Goal: Find specific page/section: Find specific page/section

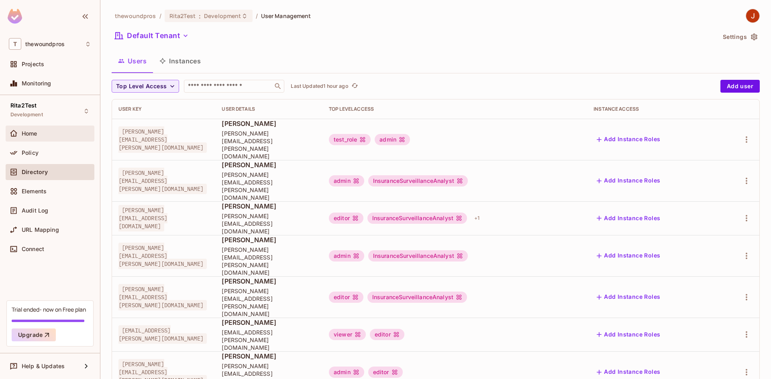
scroll to position [8, 0]
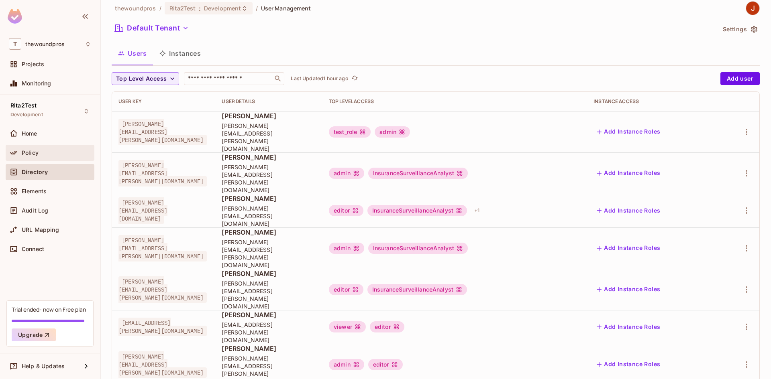
click at [63, 151] on div "Policy" at bounding box center [56, 153] width 69 height 6
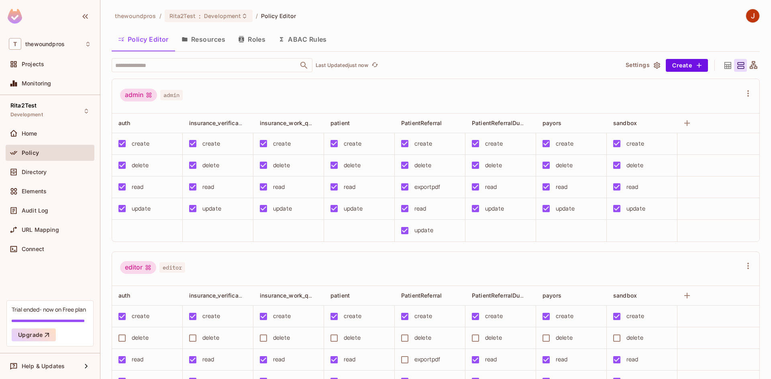
click at [210, 42] on button "Resources" at bounding box center [203, 39] width 57 height 20
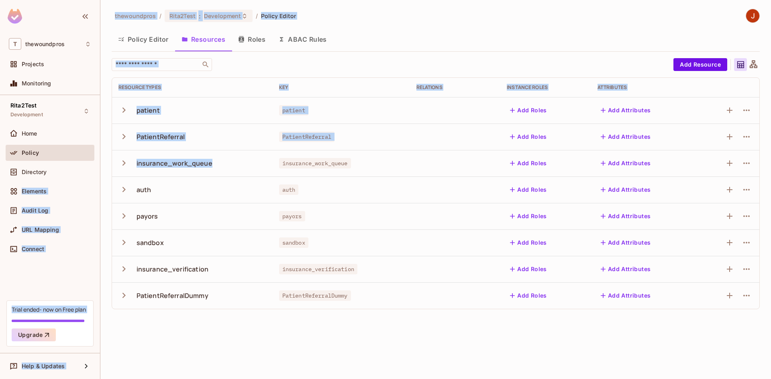
drag, startPoint x: 216, startPoint y: 162, endPoint x: 94, endPoint y: 172, distance: 121.7
click at [94, 172] on div "T thewoundpros Projects Monitoring Rita2Test Development Home Policy Directory …" at bounding box center [385, 189] width 771 height 379
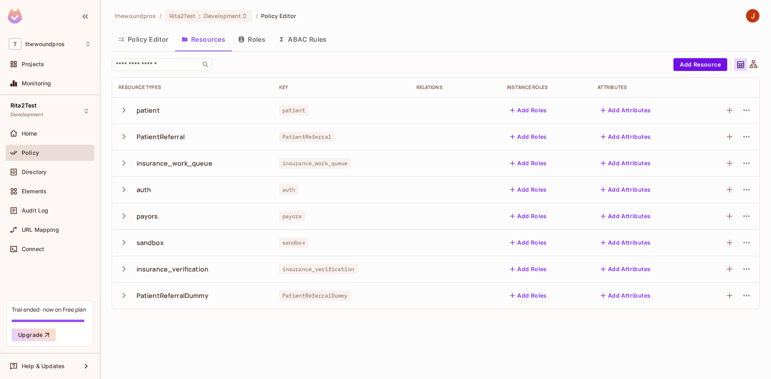
click at [233, 241] on div "sandbox" at bounding box center [192, 242] width 148 height 17
click at [220, 273] on div "insurance_verification" at bounding box center [192, 269] width 148 height 17
drag, startPoint x: 215, startPoint y: 162, endPoint x: 135, endPoint y: 165, distance: 80.4
click at [135, 165] on div "insurance_work_queue" at bounding box center [192, 163] width 148 height 17
click at [143, 37] on button "Policy Editor" at bounding box center [143, 39] width 63 height 20
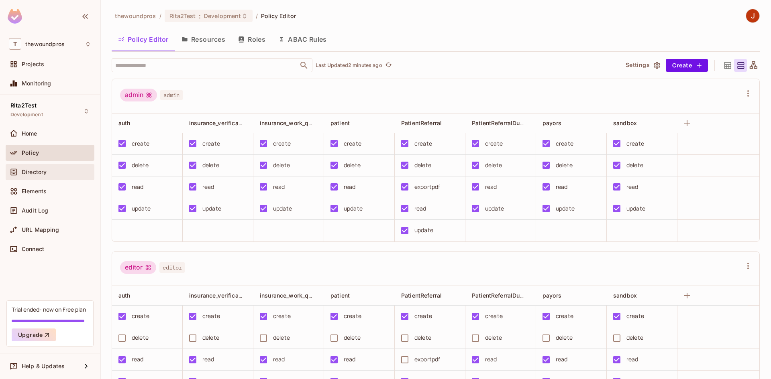
click at [51, 176] on div "Directory" at bounding box center [50, 172] width 82 height 10
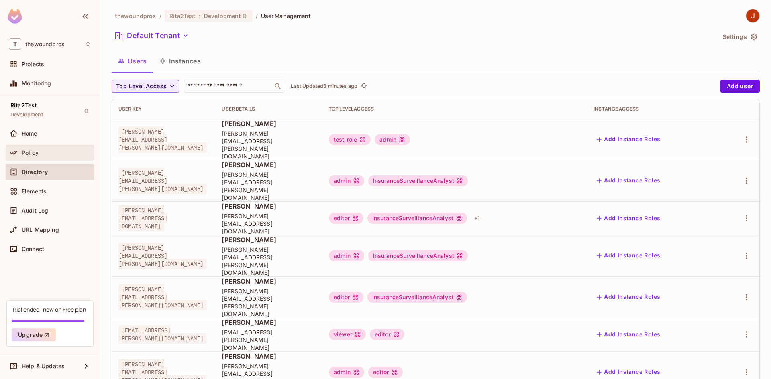
click at [57, 149] on div "Policy" at bounding box center [50, 153] width 82 height 10
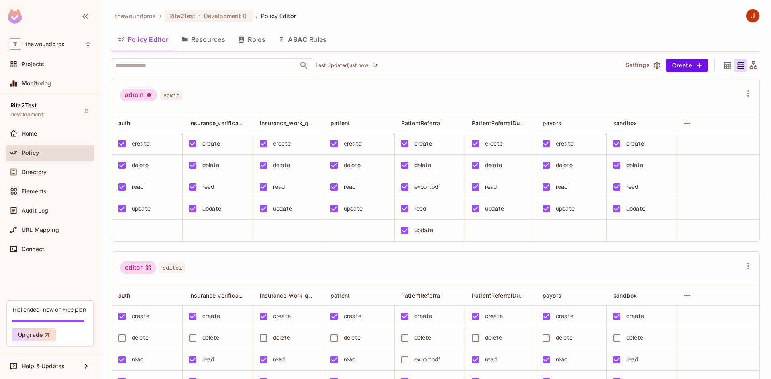
click at [190, 43] on button "Resources" at bounding box center [203, 39] width 57 height 20
